Goal: Information Seeking & Learning: Learn about a topic

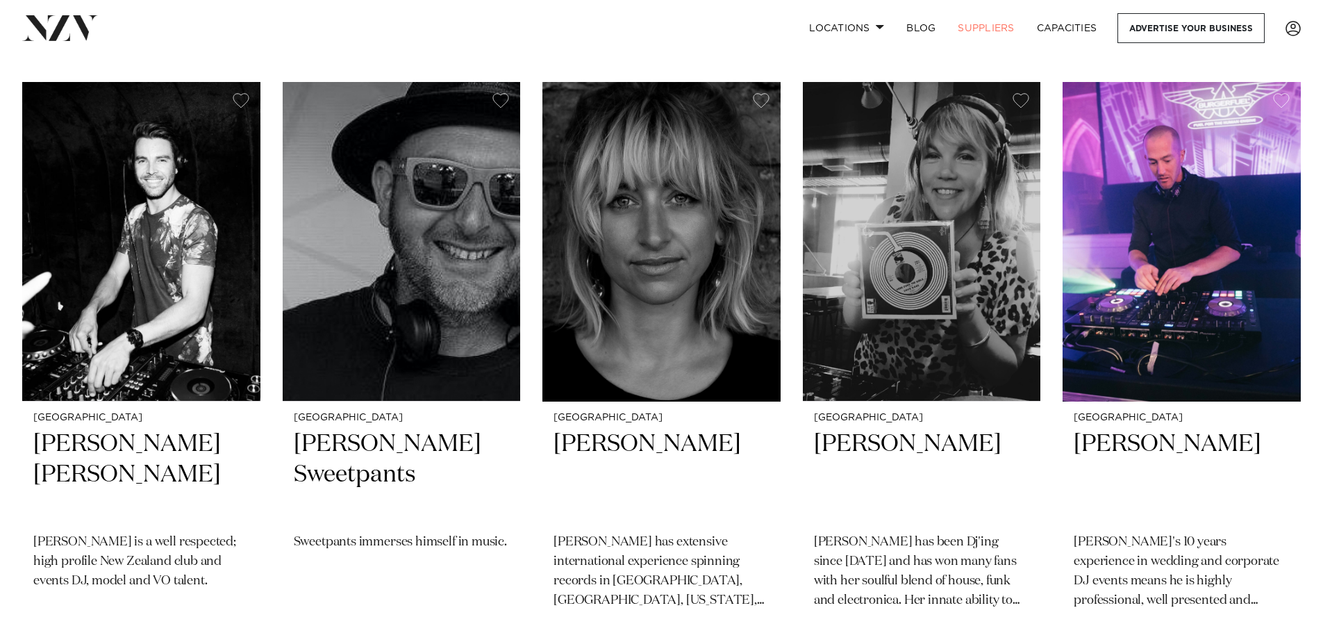
scroll to position [1458, 0]
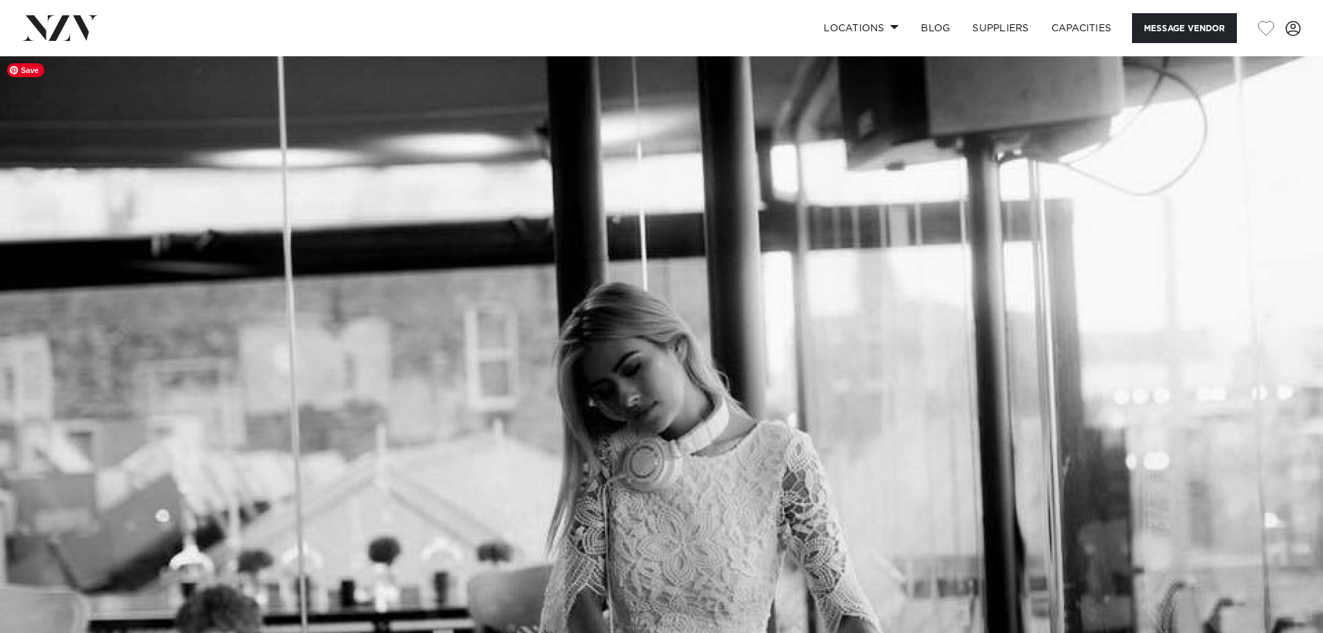
scroll to position [556, 0]
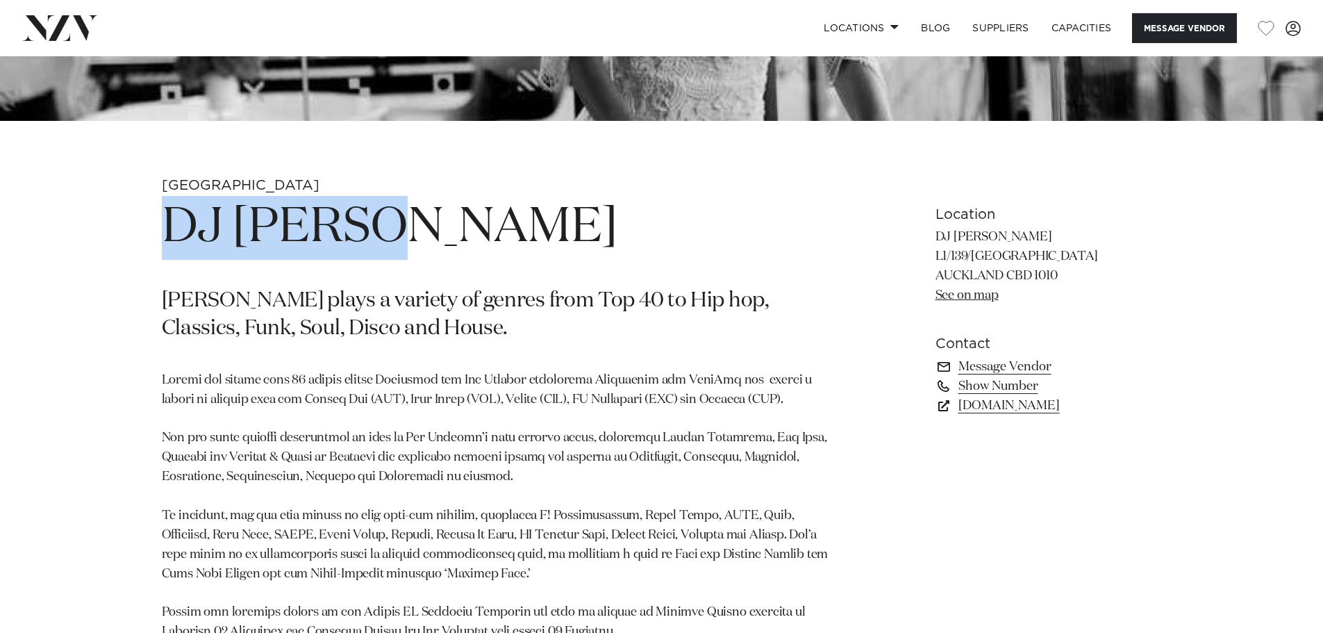
drag, startPoint x: 203, startPoint y: 220, endPoint x: 444, endPoint y: 208, distance: 241.3
click at [444, 208] on div "Auckland DJ Zeisha Zeisha plays a variety of genres from Top 40 to Hip hop, Cla…" at bounding box center [662, 630] width 1182 height 908
copy h1 "DJ Zeisha"
